Goal: Transaction & Acquisition: Book appointment/travel/reservation

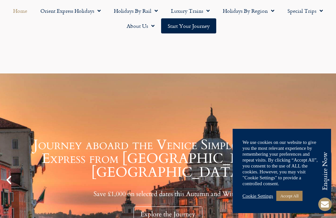
scroll to position [260, 0]
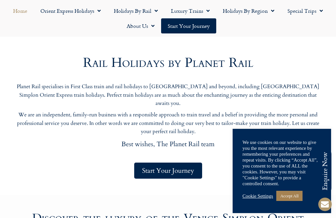
click at [289, 201] on link "Accept All" at bounding box center [289, 196] width 26 height 10
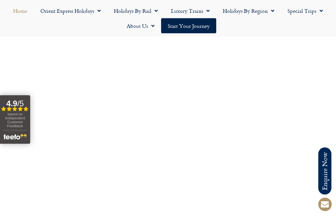
scroll to position [1864, 0]
click at [262, 13] on link "Holidays by Region" at bounding box center [248, 10] width 65 height 15
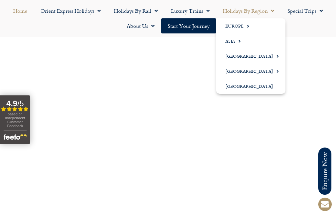
click at [228, 54] on link "[GEOGRAPHIC_DATA]" at bounding box center [250, 56] width 69 height 15
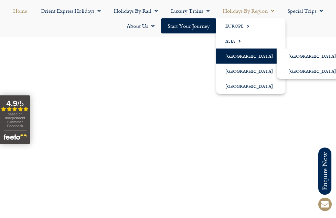
click at [179, 28] on link "Start your Journey" at bounding box center [188, 25] width 55 height 15
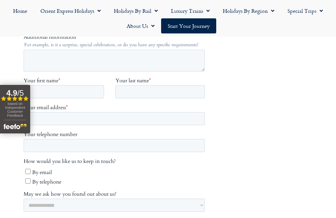
scroll to position [246, 0]
click at [125, 6] on link "Holidays by Rail" at bounding box center [135, 10] width 57 height 15
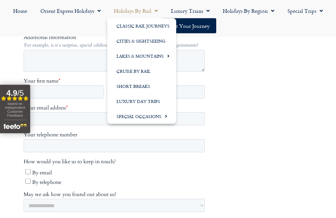
scroll to position [246, 0]
click at [192, 11] on link "Luxury Trains" at bounding box center [190, 10] width 52 height 15
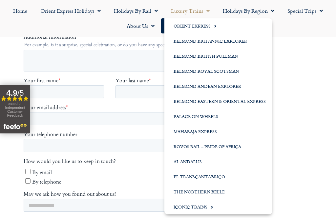
click at [189, 148] on link "Rovos Rail – Pride of Africa" at bounding box center [218, 146] width 108 height 15
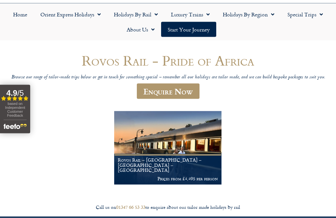
scroll to position [40, 0]
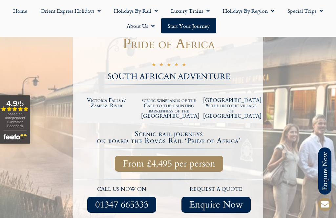
scroll to position [144, 0]
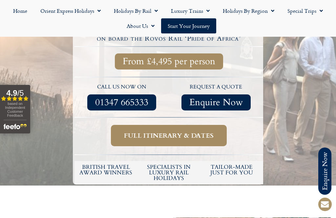
scroll to position [243, 0]
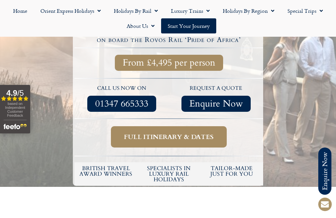
click at [151, 133] on span "Full itinerary & dates" at bounding box center [168, 137] width 89 height 8
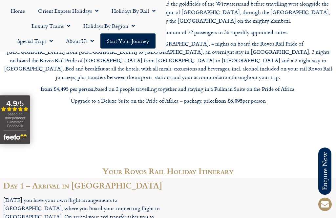
scroll to position [798, 0]
